Goal: Task Accomplishment & Management: Use online tool/utility

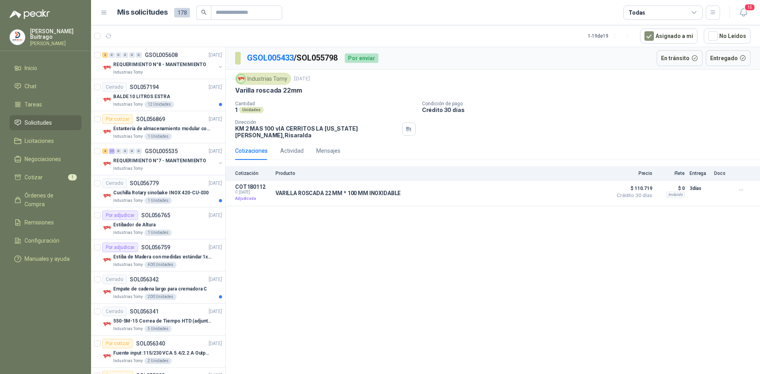
scroll to position [238, 0]
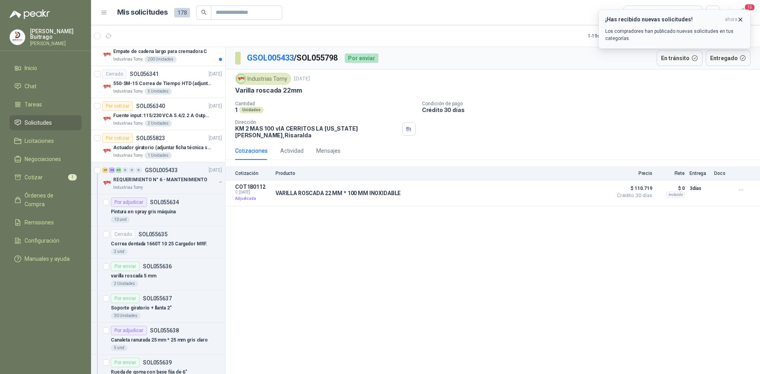
click at [740, 20] on icon "button" at bounding box center [741, 19] width 7 height 7
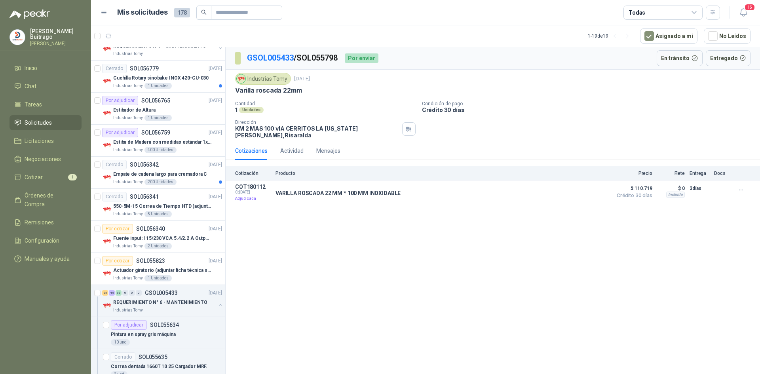
scroll to position [0, 0]
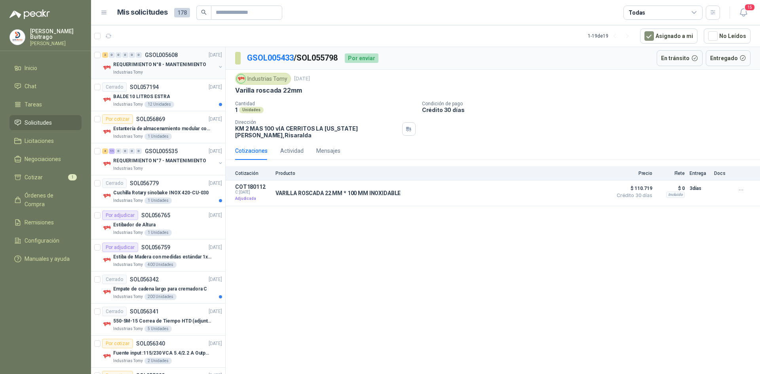
click at [174, 63] on p "REQUERIMIENTO N°8 - MANTENIMIENTO" at bounding box center [159, 65] width 93 height 8
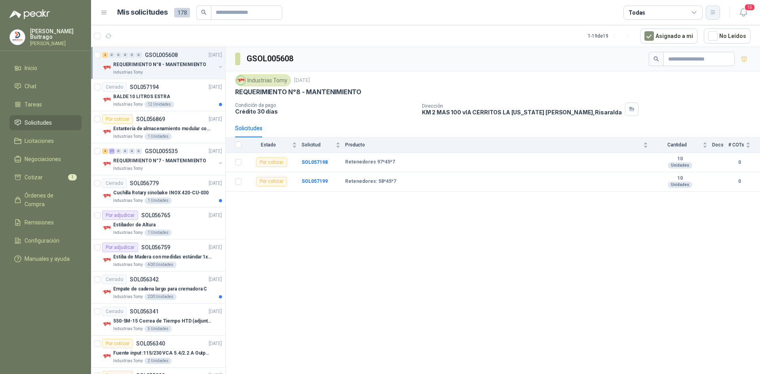
click at [714, 13] on icon "button" at bounding box center [713, 12] width 7 height 7
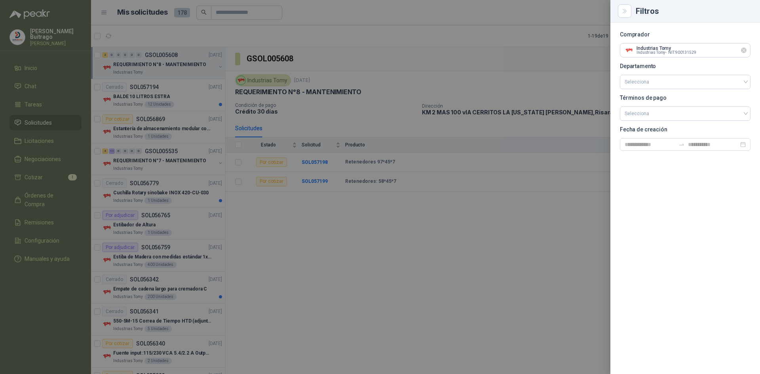
click at [744, 50] on icon "Limpiar" at bounding box center [744, 50] width 7 height 7
drag, startPoint x: 693, startPoint y: 50, endPoint x: 669, endPoint y: 50, distance: 23.8
click at [689, 50] on input "text" at bounding box center [686, 50] width 130 height 13
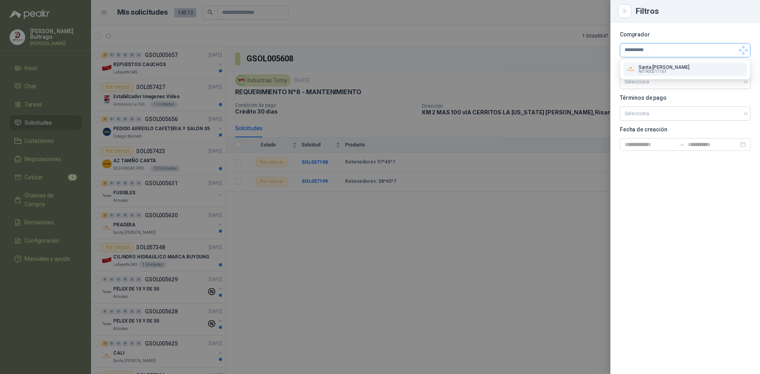
type input "**********"
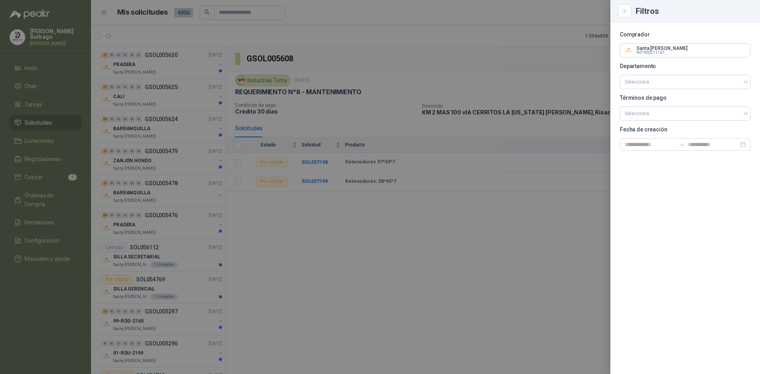
click at [495, 197] on div at bounding box center [380, 187] width 760 height 374
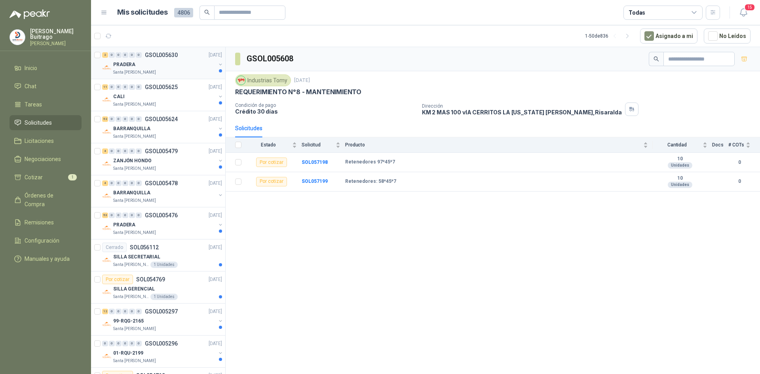
click at [126, 61] on p "PRADERA" at bounding box center [124, 65] width 22 height 8
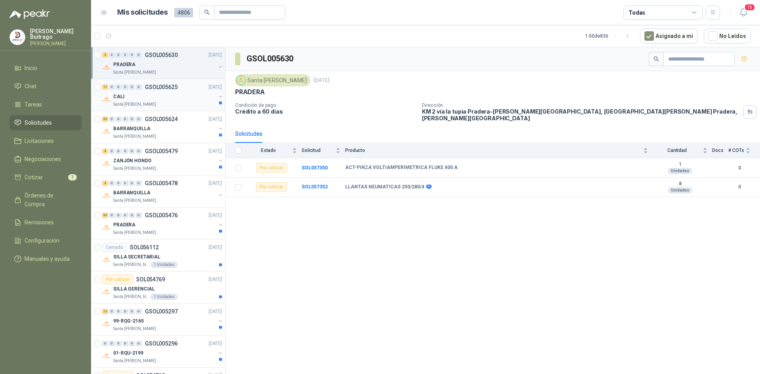
click at [121, 95] on p "CALI" at bounding box center [118, 97] width 11 height 8
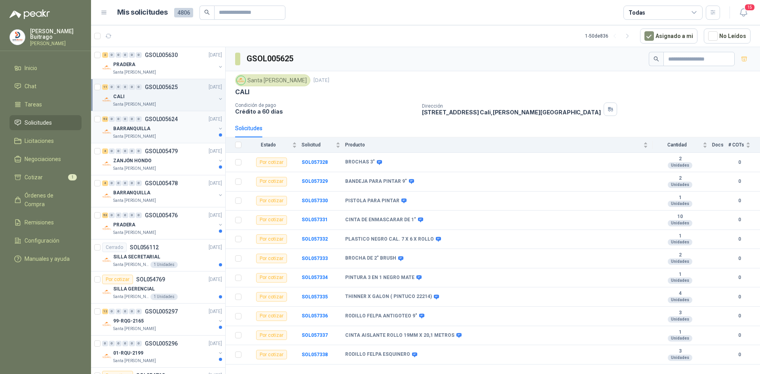
click at [136, 127] on p "BARRANQUILLA" at bounding box center [131, 129] width 37 height 8
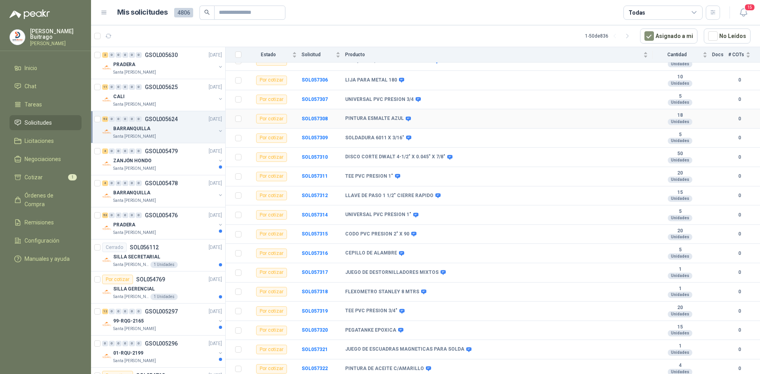
scroll to position [777, 0]
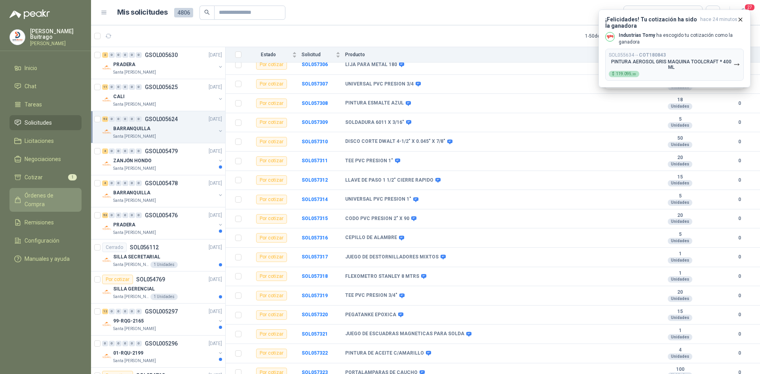
click at [62, 199] on link "Órdenes de Compra" at bounding box center [46, 200] width 72 height 24
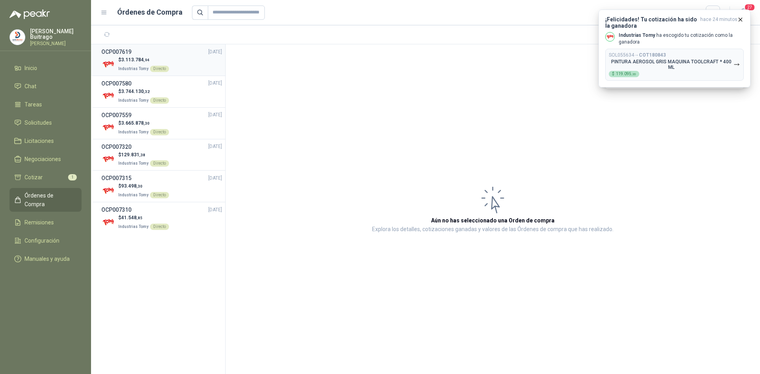
click at [135, 59] on span "3.113.784 ,94" at bounding box center [135, 60] width 29 height 6
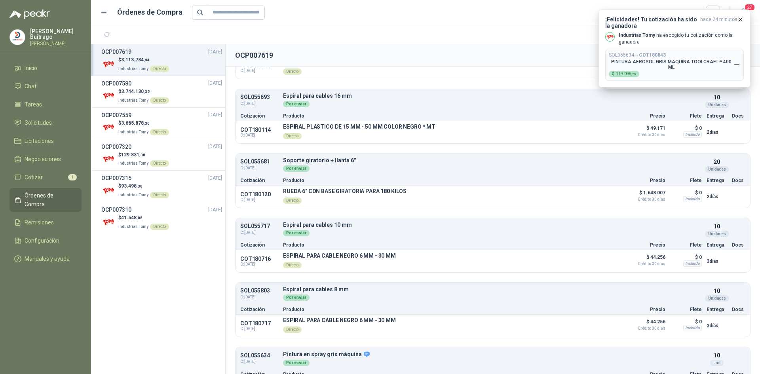
scroll to position [544, 0]
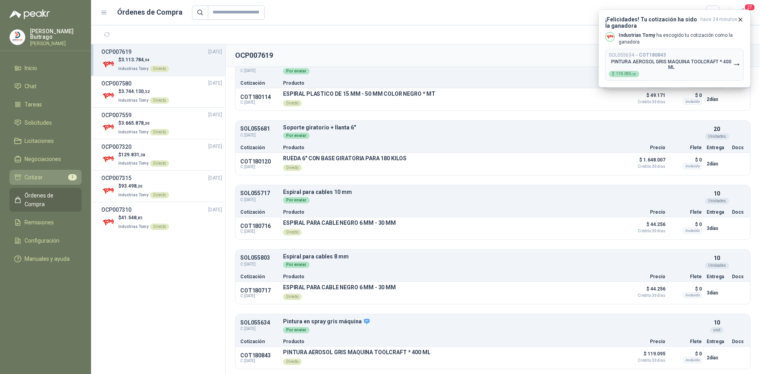
click at [51, 174] on li "Cotizar 1" at bounding box center [45, 177] width 63 height 9
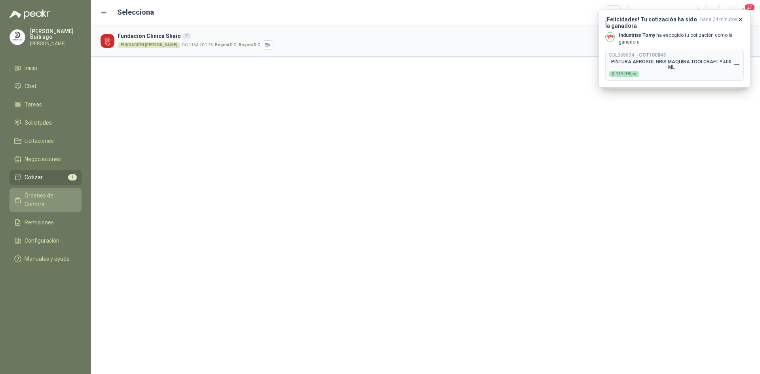
click at [41, 196] on span "Órdenes de Compra" at bounding box center [50, 199] width 50 height 17
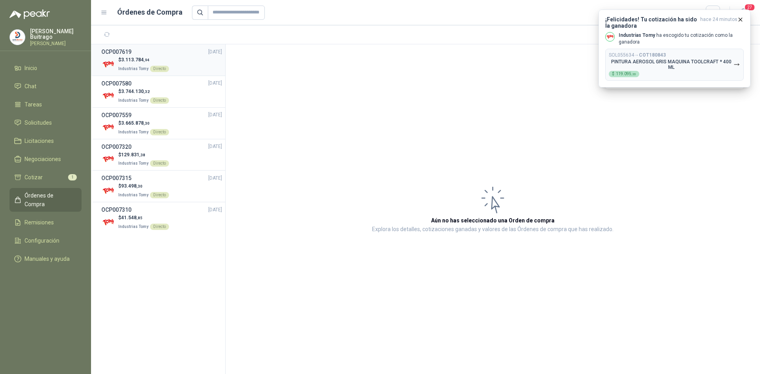
click at [127, 67] on span "Industrias Tomy" at bounding box center [133, 69] width 30 height 4
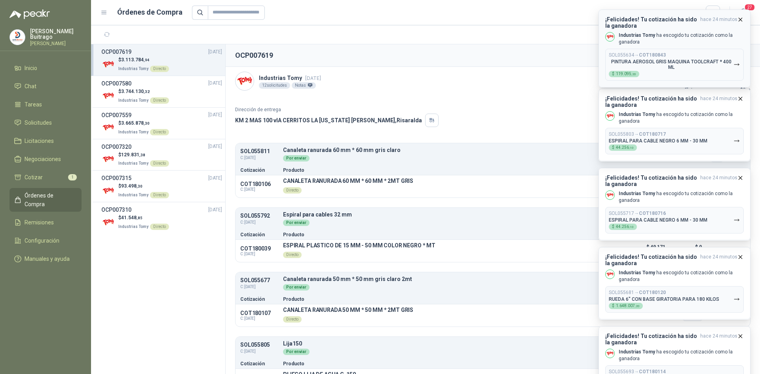
click at [741, 20] on icon "button" at bounding box center [741, 19] width 3 height 3
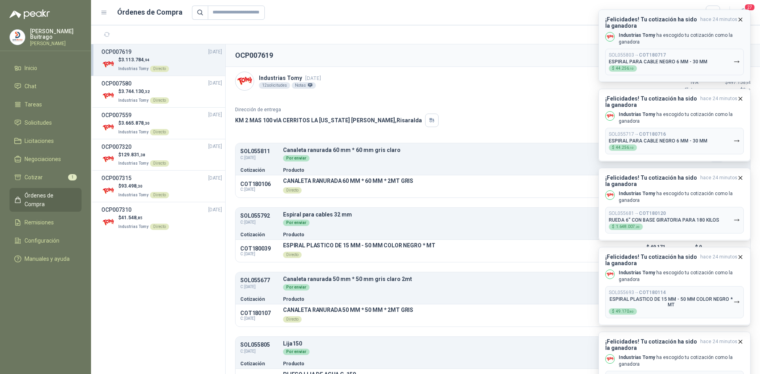
click at [741, 19] on icon "button" at bounding box center [741, 19] width 7 height 7
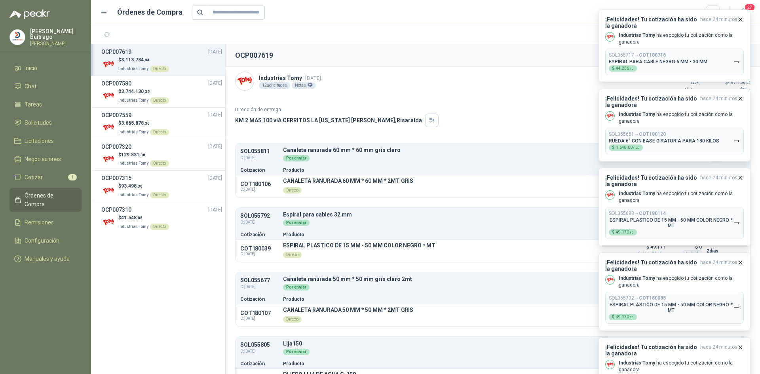
click at [741, 19] on icon "button" at bounding box center [741, 19] width 7 height 7
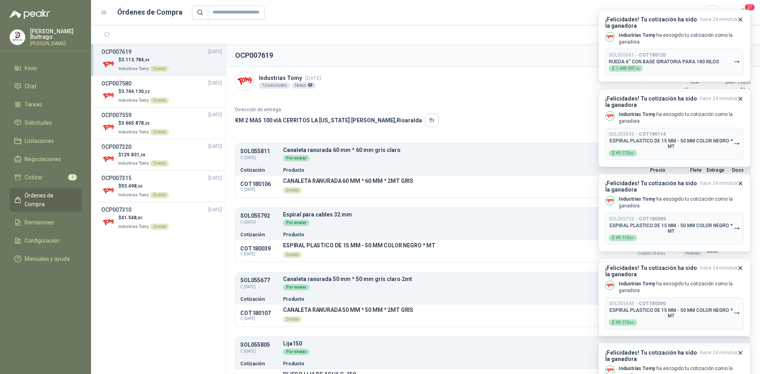
click at [741, 19] on icon "button" at bounding box center [741, 19] width 7 height 7
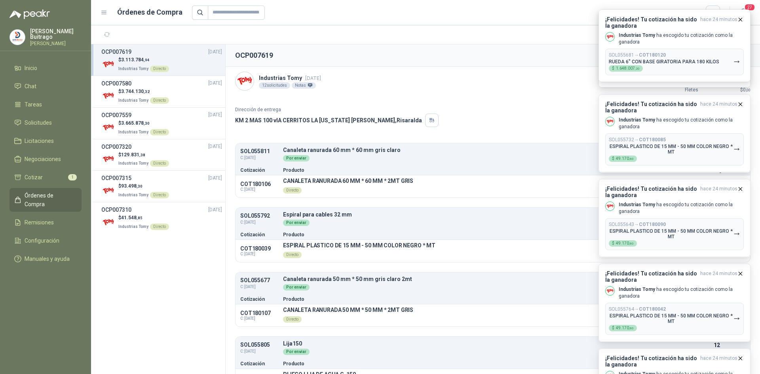
click at [741, 19] on icon "button" at bounding box center [741, 19] width 7 height 7
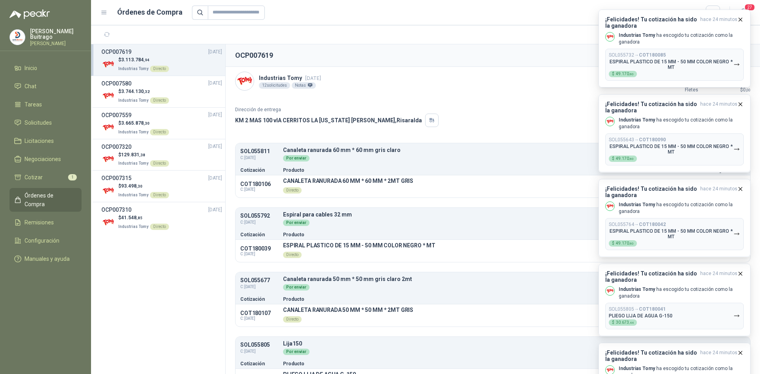
click at [741, 10] on div "¡Felicidades! Tu cotización ha sido la ganadora hace 24 minutos Industrias Tomy…" at bounding box center [675, 10] width 152 height 0
click at [741, 19] on icon "button" at bounding box center [741, 19] width 7 height 7
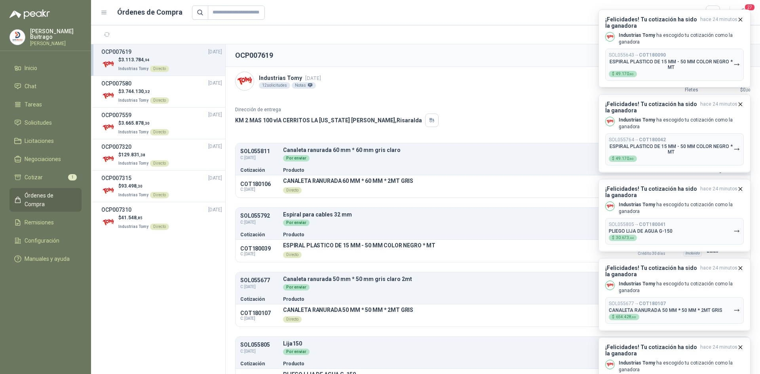
click at [741, 19] on icon "button" at bounding box center [741, 19] width 7 height 7
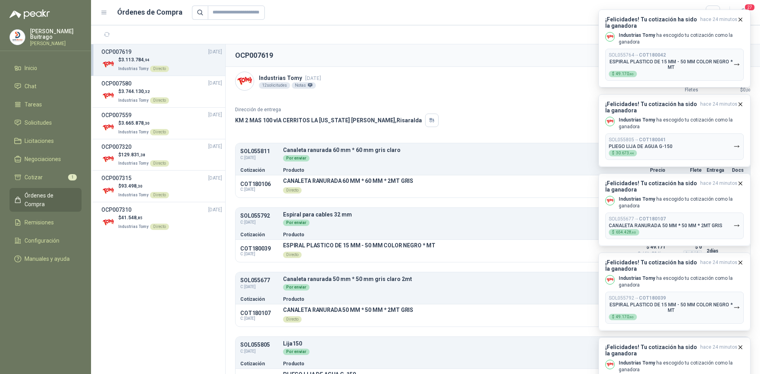
click at [741, 19] on icon "button" at bounding box center [741, 19] width 7 height 7
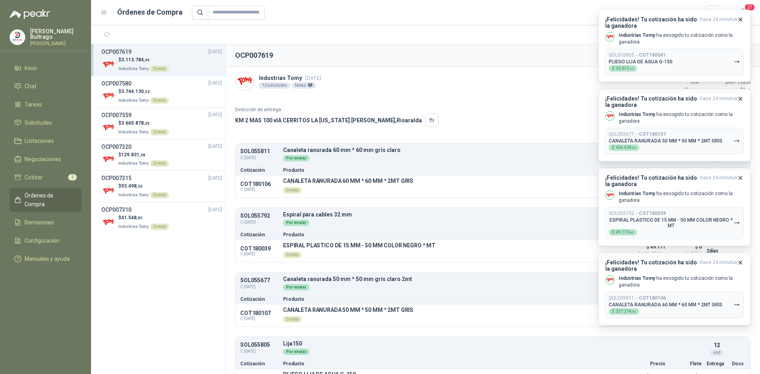
click at [741, 19] on icon "button" at bounding box center [741, 19] width 7 height 7
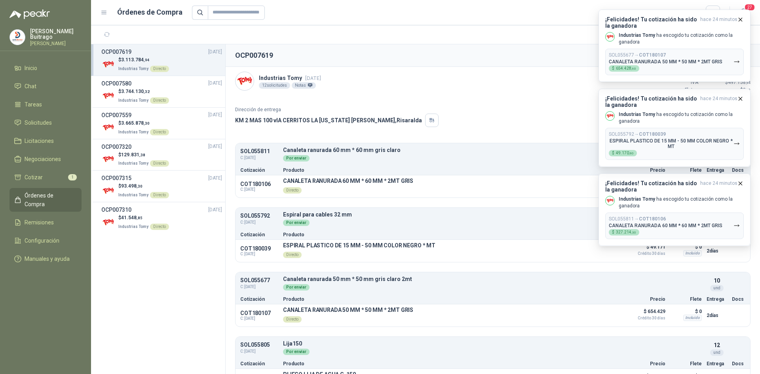
click at [741, 19] on icon "button" at bounding box center [741, 19] width 7 height 7
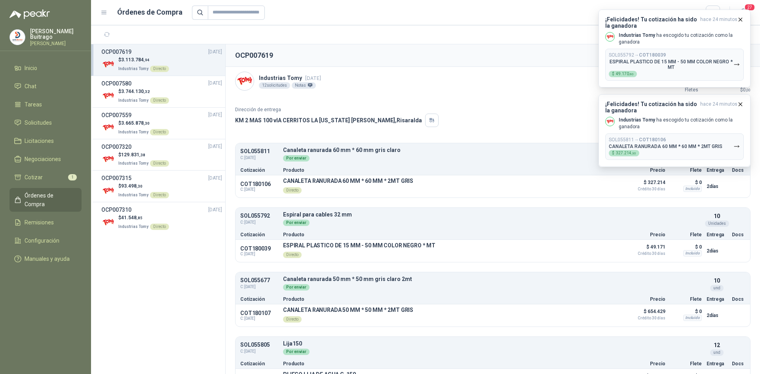
click at [741, 19] on icon "button" at bounding box center [741, 19] width 7 height 7
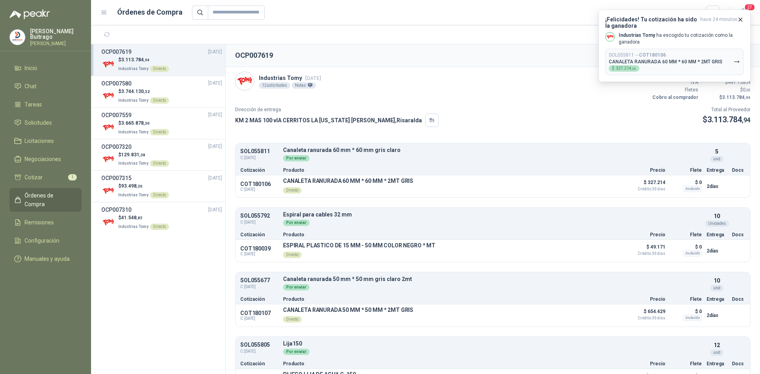
click at [741, 19] on icon "button" at bounding box center [741, 19] width 7 height 7
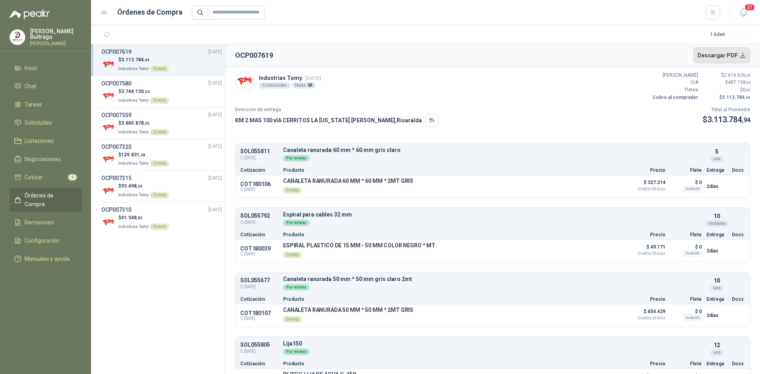
click at [741, 55] on button "Descargar PDF" at bounding box center [723, 56] width 58 height 16
click at [71, 175] on span "1" at bounding box center [72, 177] width 9 height 6
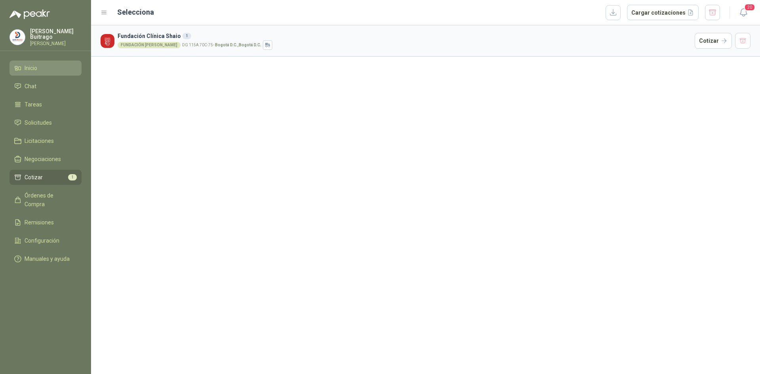
click at [51, 69] on li "Inicio" at bounding box center [45, 68] width 63 height 9
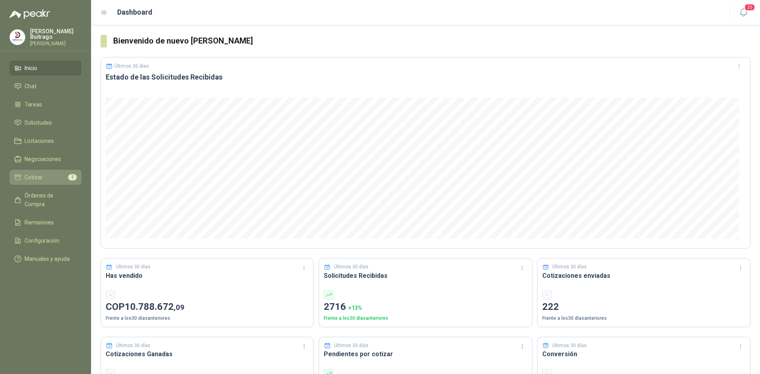
click at [51, 179] on li "Cotizar 1" at bounding box center [45, 177] width 63 height 9
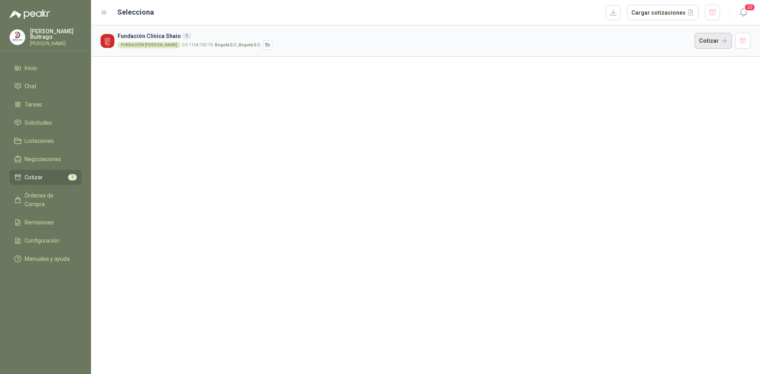
click at [703, 40] on button "Cotizar" at bounding box center [713, 41] width 37 height 16
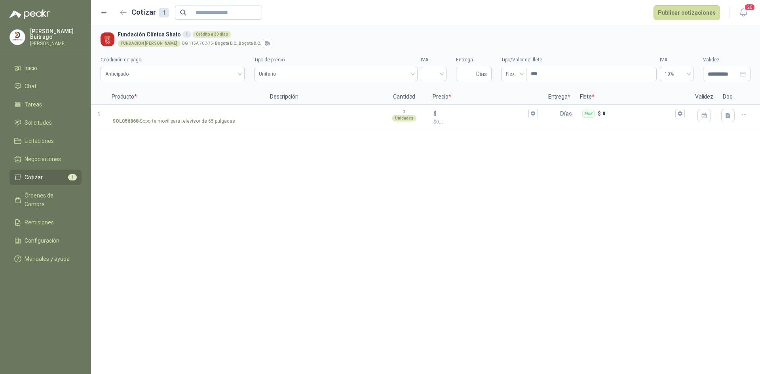
click at [321, 224] on div "**********" at bounding box center [425, 199] width 669 height 349
click at [62, 122] on li "Solicitudes" at bounding box center [45, 122] width 63 height 9
